Goal: Information Seeking & Learning: Learn about a topic

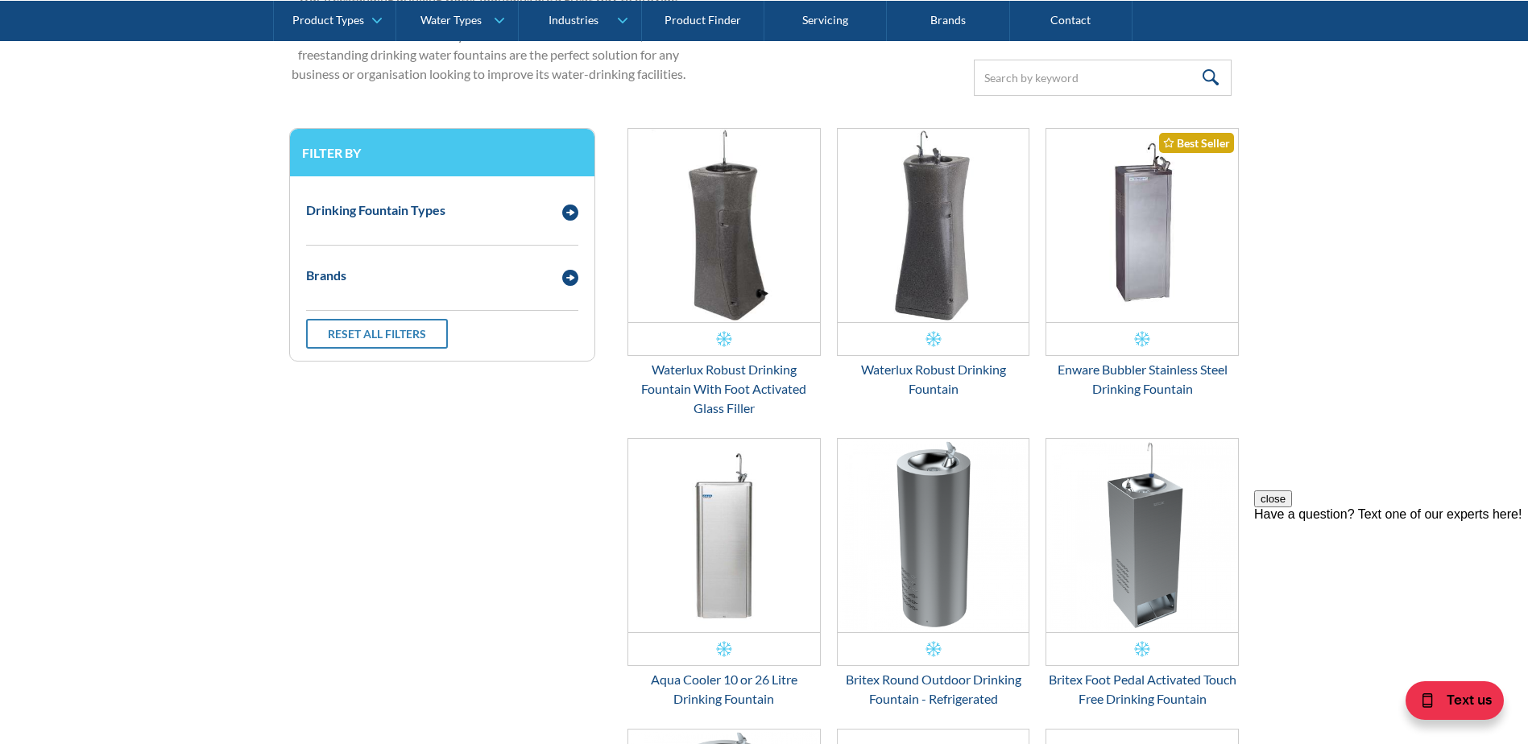
scroll to position [436, 0]
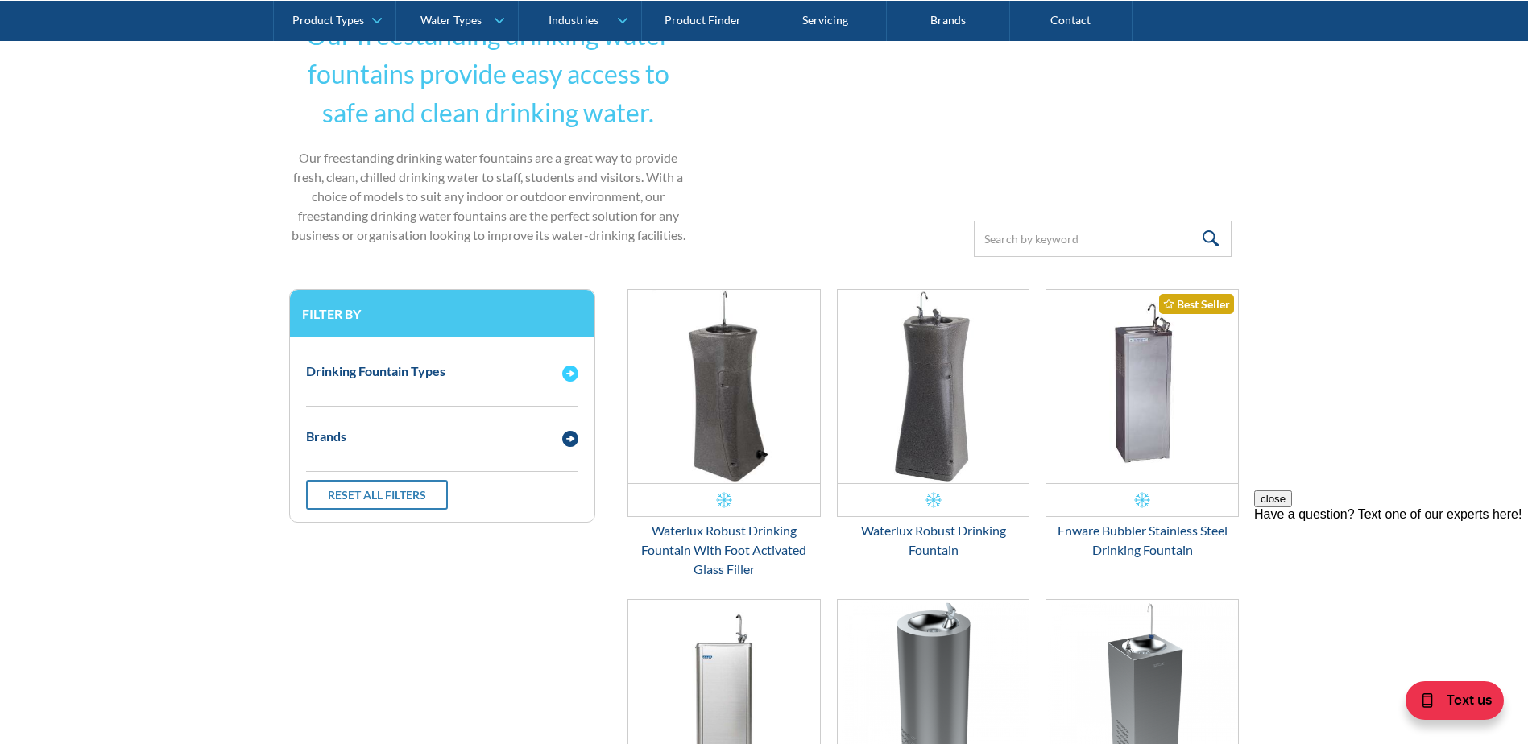
click at [571, 373] on img "Email Form 3" at bounding box center [570, 374] width 16 height 16
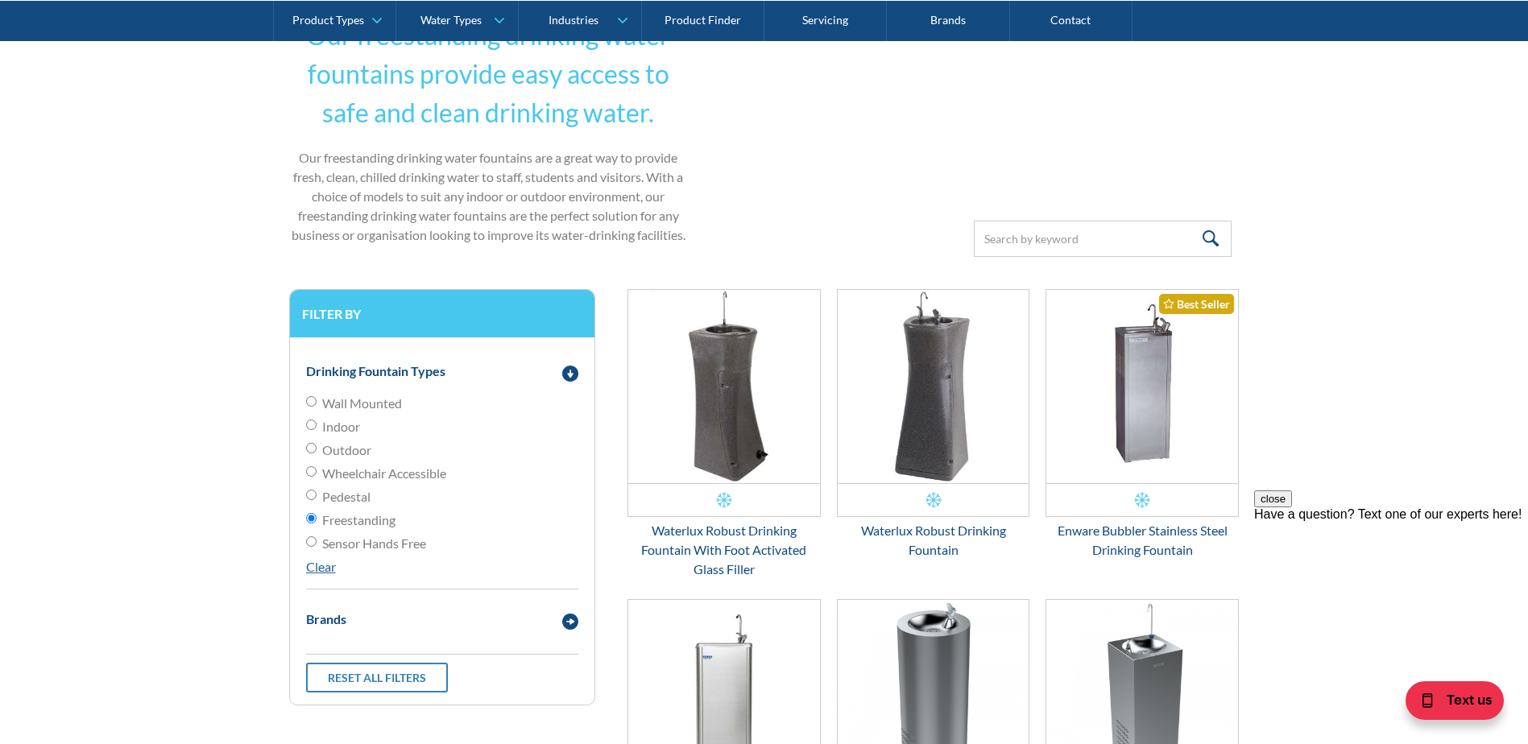
click at [311, 421] on input "Indoor" at bounding box center [311, 425] width 10 height 10
radio input "true"
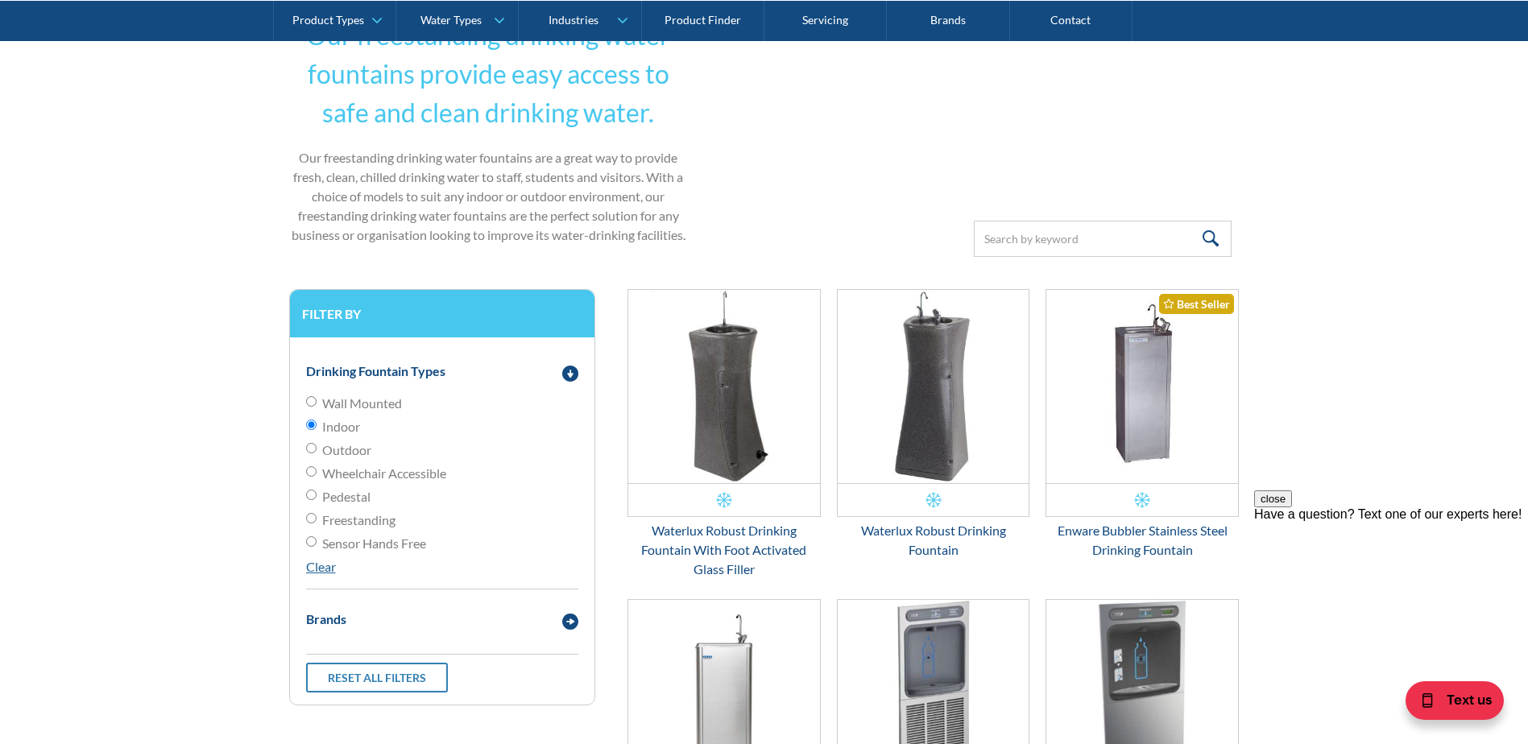
click at [312, 519] on input "Freestanding" at bounding box center [311, 518] width 10 height 10
radio input "true"
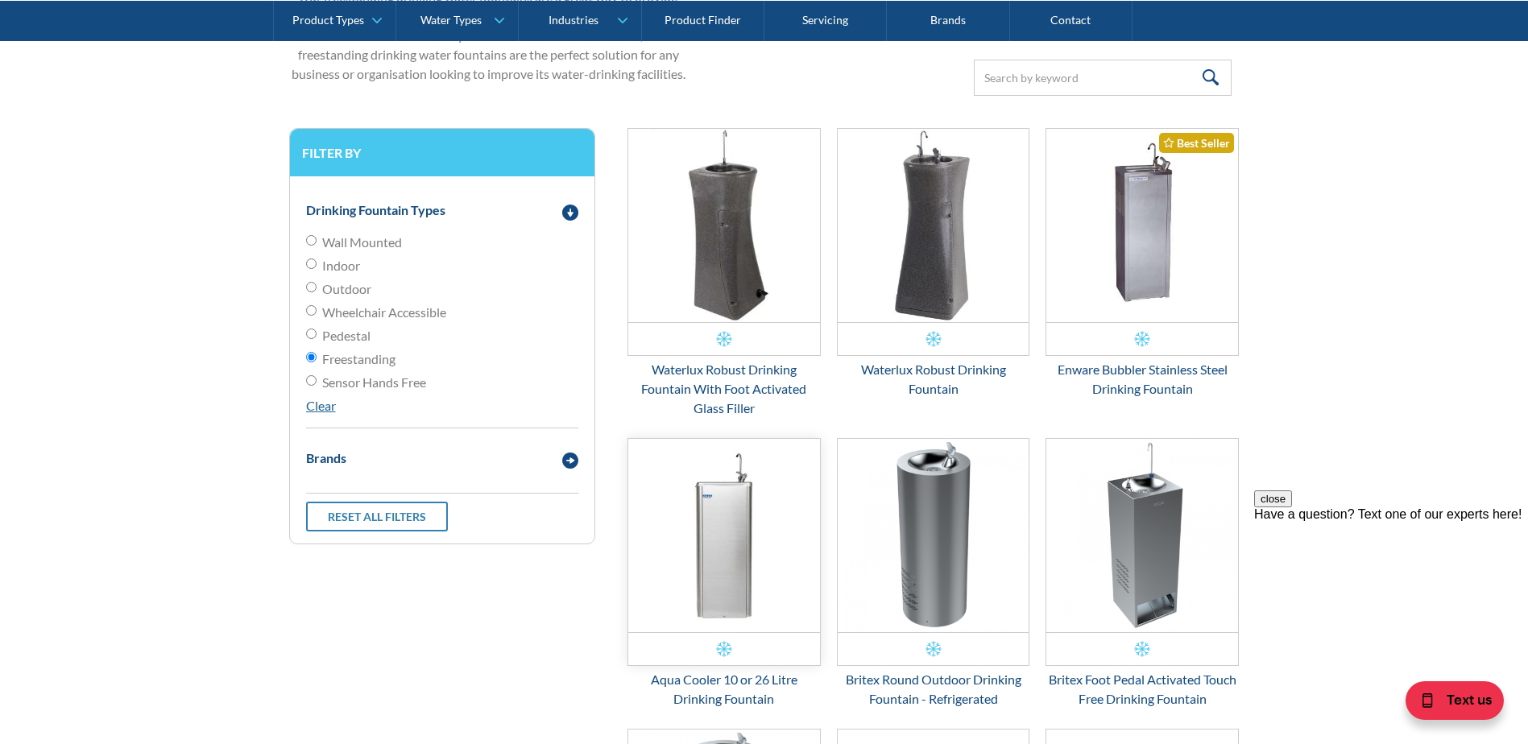
scroll to position [677, 0]
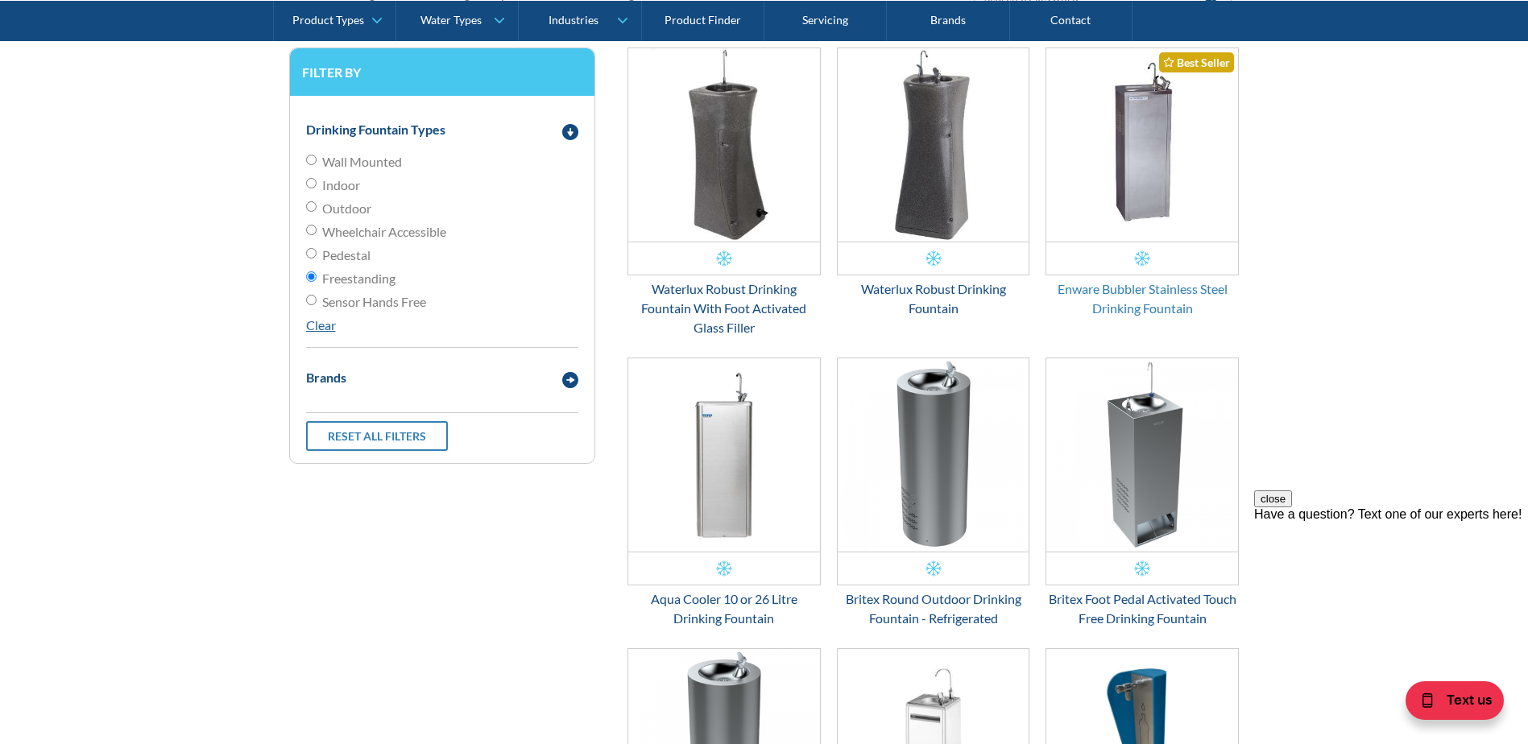
click at [1139, 289] on div "Enware Bubbler Stainless Steel Drinking Fountain" at bounding box center [1141, 298] width 193 height 39
